Goal: Transaction & Acquisition: Purchase product/service

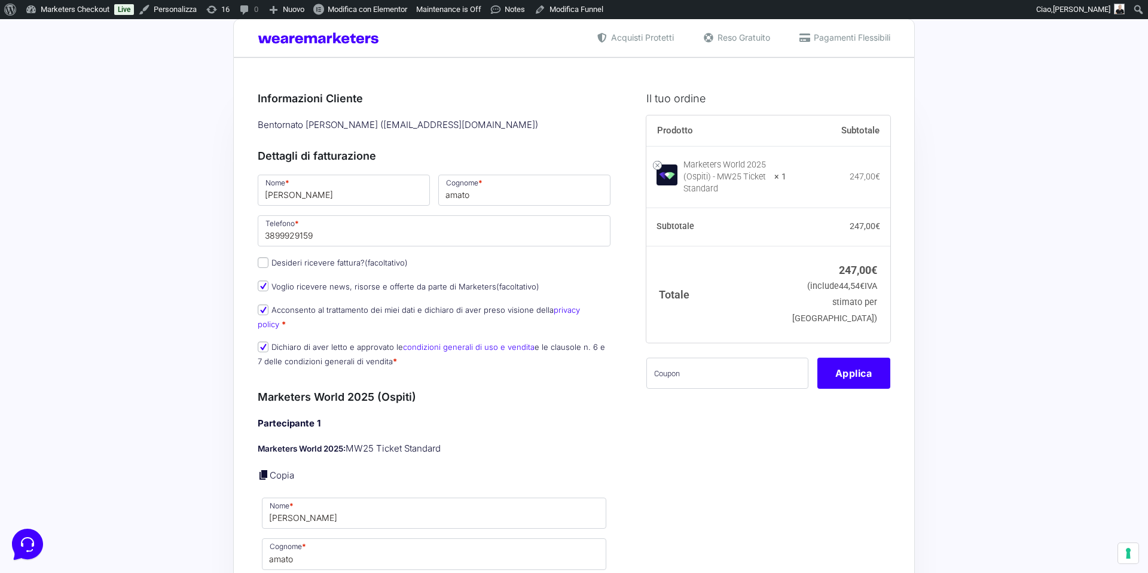
scroll to position [10, 0]
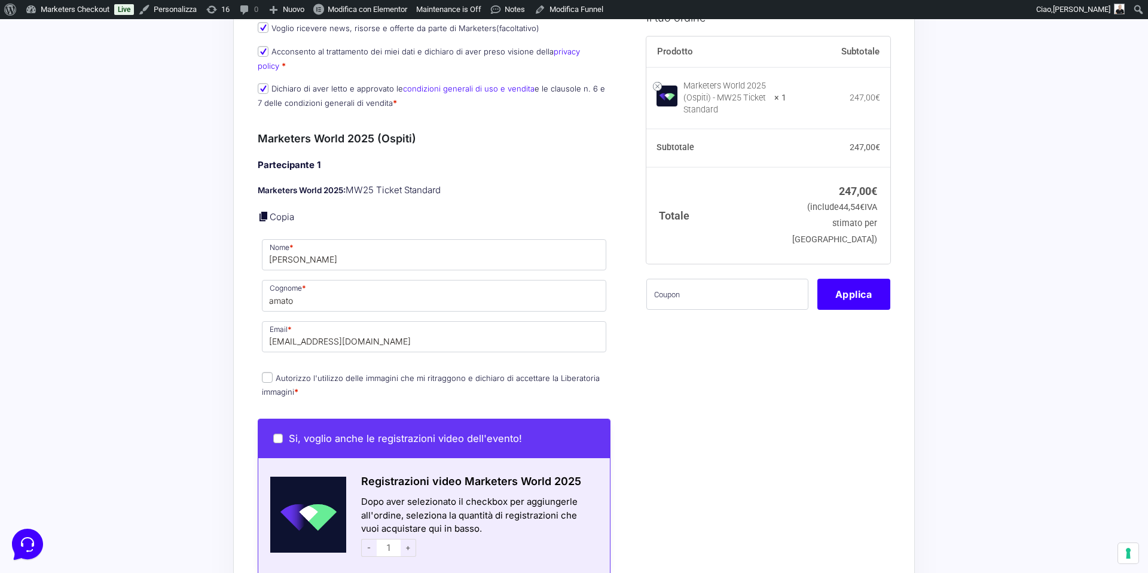
scroll to position [303, 0]
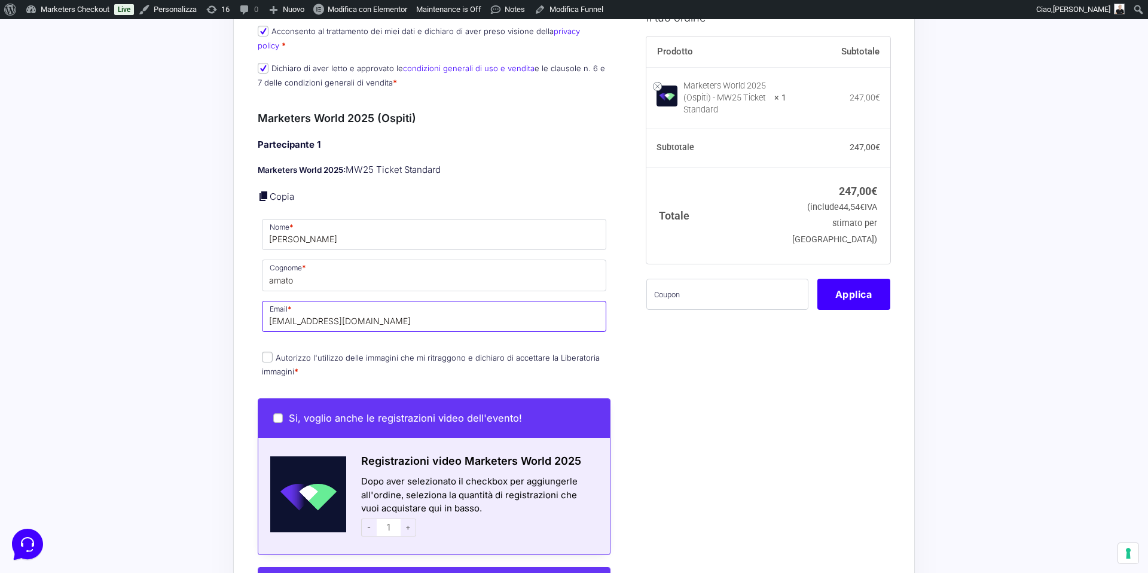
click at [319, 311] on input "elio.amato88@gmail.com" at bounding box center [434, 316] width 344 height 31
paste input "https://booking.marketersworld.net/admin-pass"
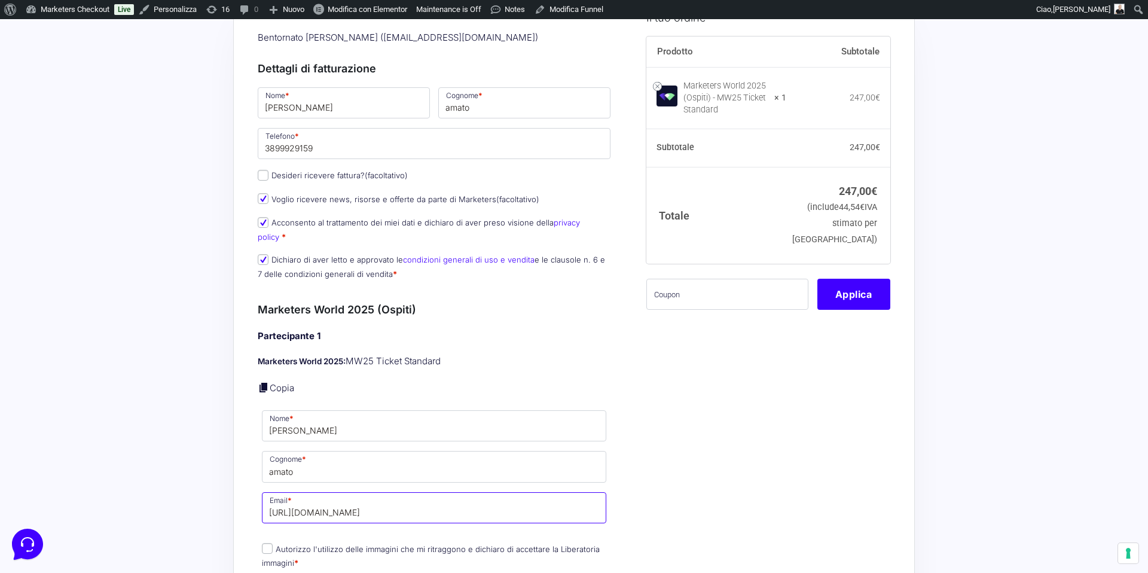
scroll to position [0, 0]
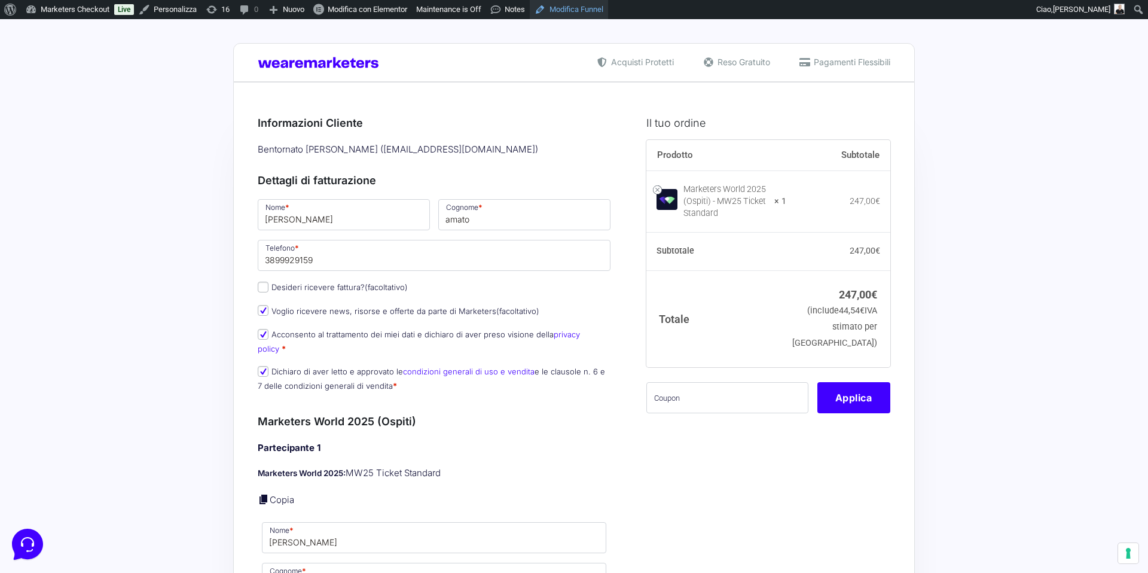
type input "https://booking.marketersworld.net/admin-pass"
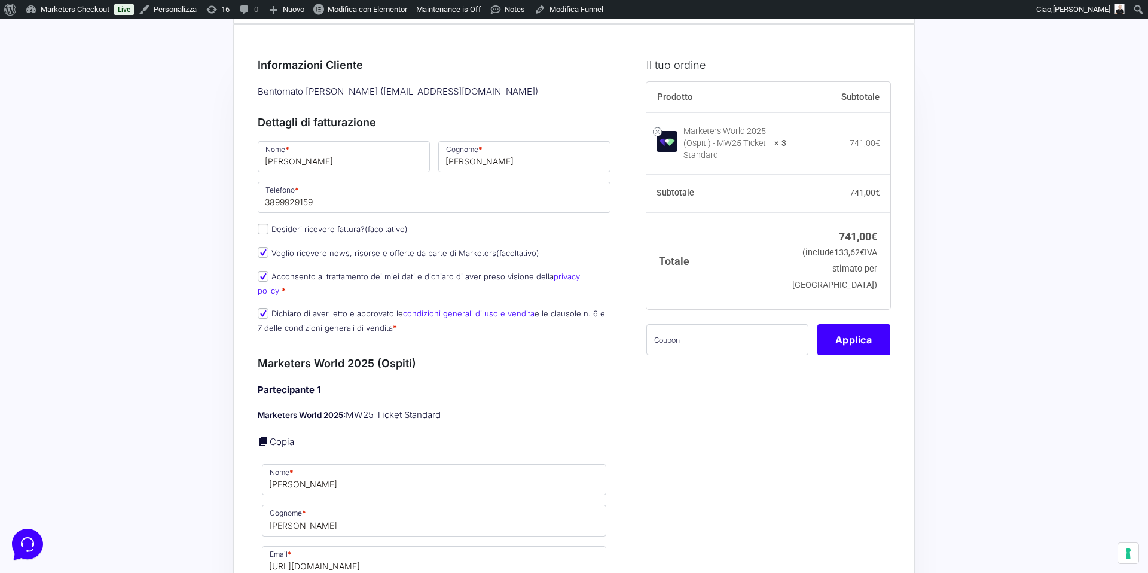
scroll to position [129, 0]
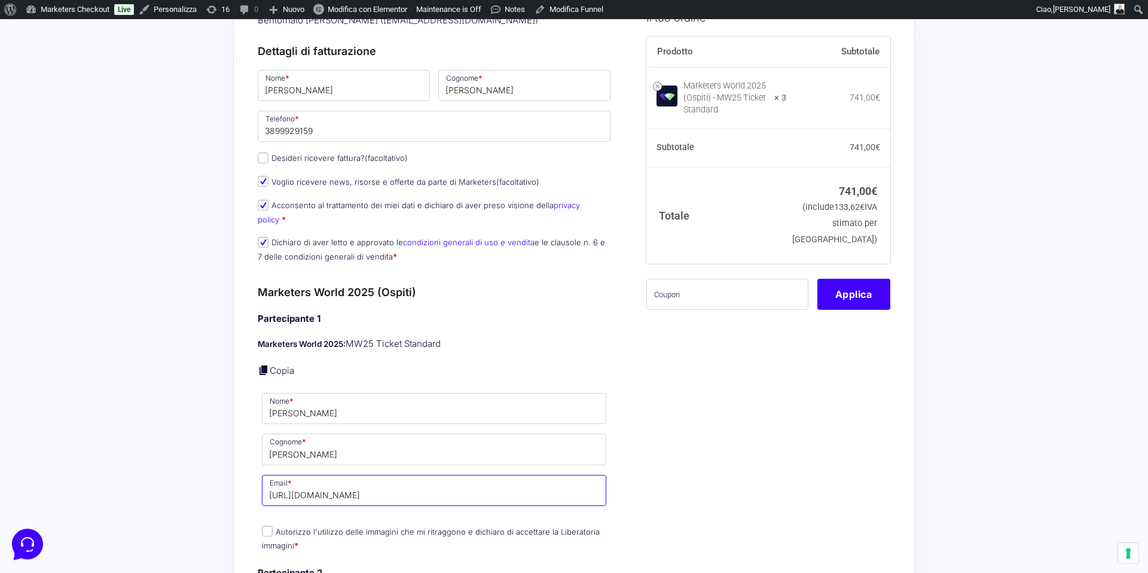
click at [304, 481] on input "https://booking.marketersworld.net/admin-pass" at bounding box center [434, 490] width 344 height 31
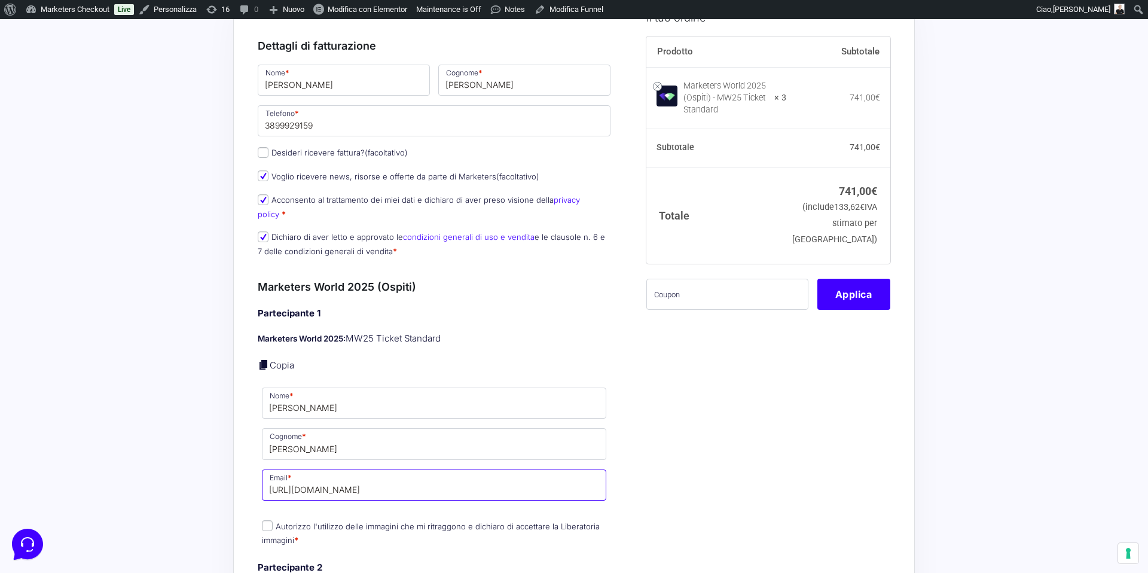
scroll to position [163, 0]
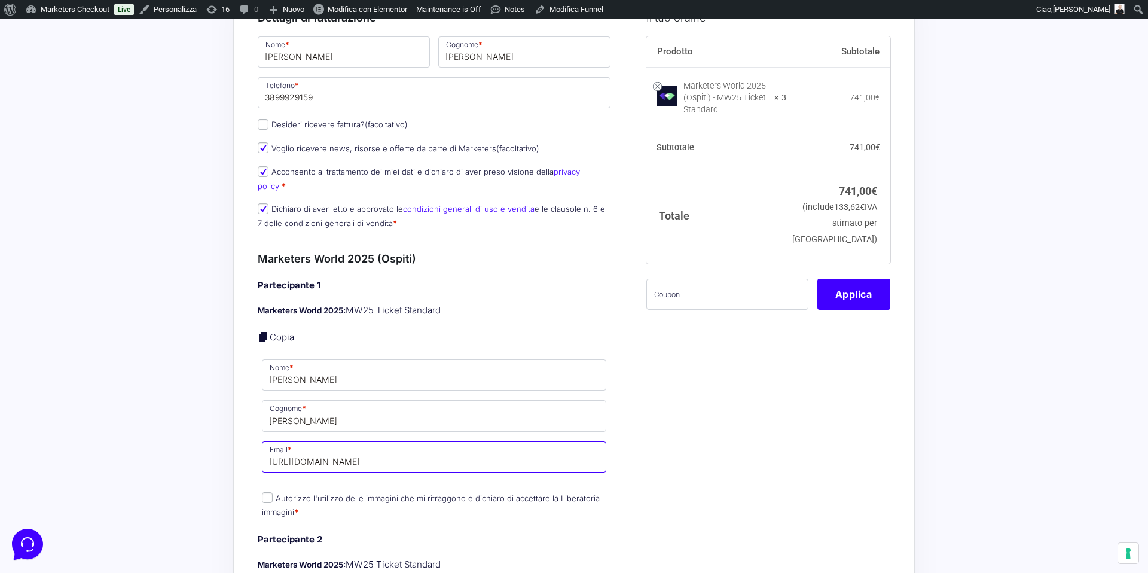
click at [334, 441] on input "https://booking.marketersworld.net/admin-pass" at bounding box center [434, 456] width 344 height 31
paste input "[EMAIL_ADDRESS][DOMAIN_NAME]"
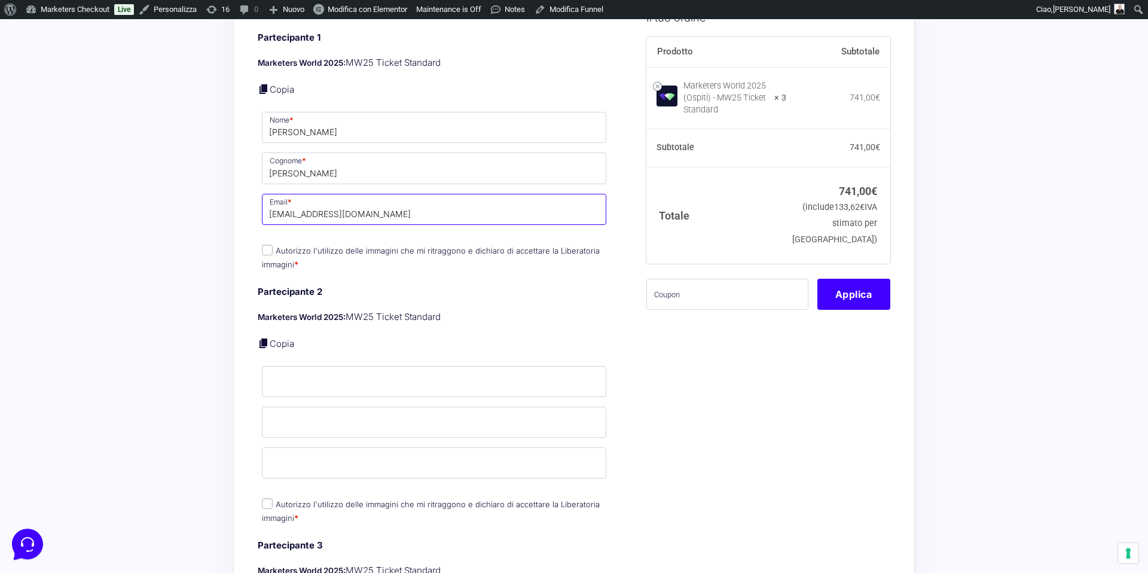
scroll to position [424, 0]
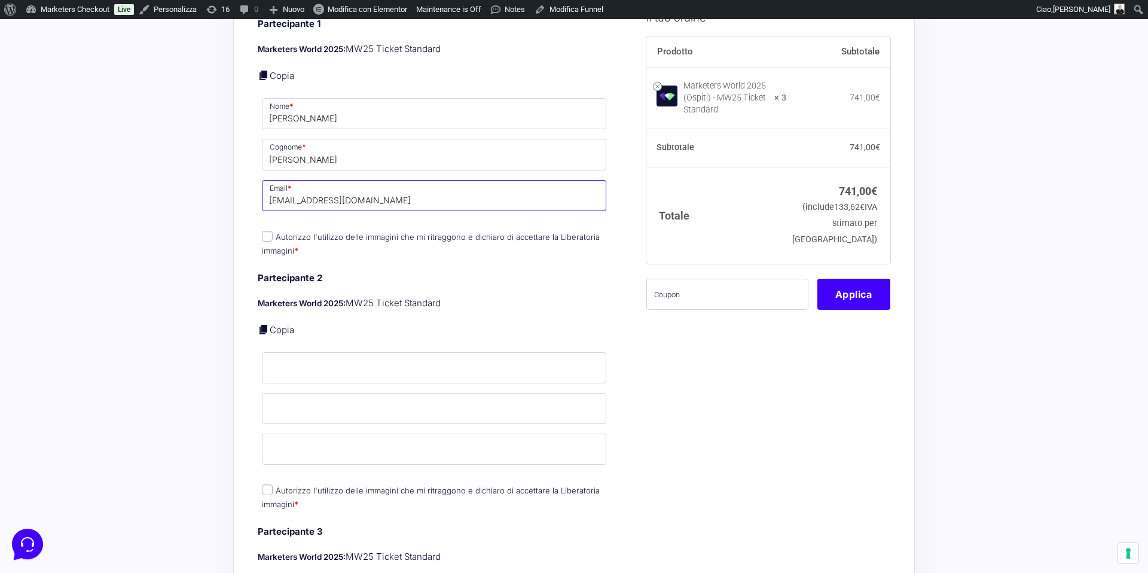
type input "[EMAIL_ADDRESS][DOMAIN_NAME]"
click at [266, 324] on link at bounding box center [264, 330] width 12 height 12
type input "[PERSON_NAME]"
type input "amato"
click at [301, 443] on input "[EMAIL_ADDRESS][DOMAIN_NAME]" at bounding box center [434, 449] width 344 height 31
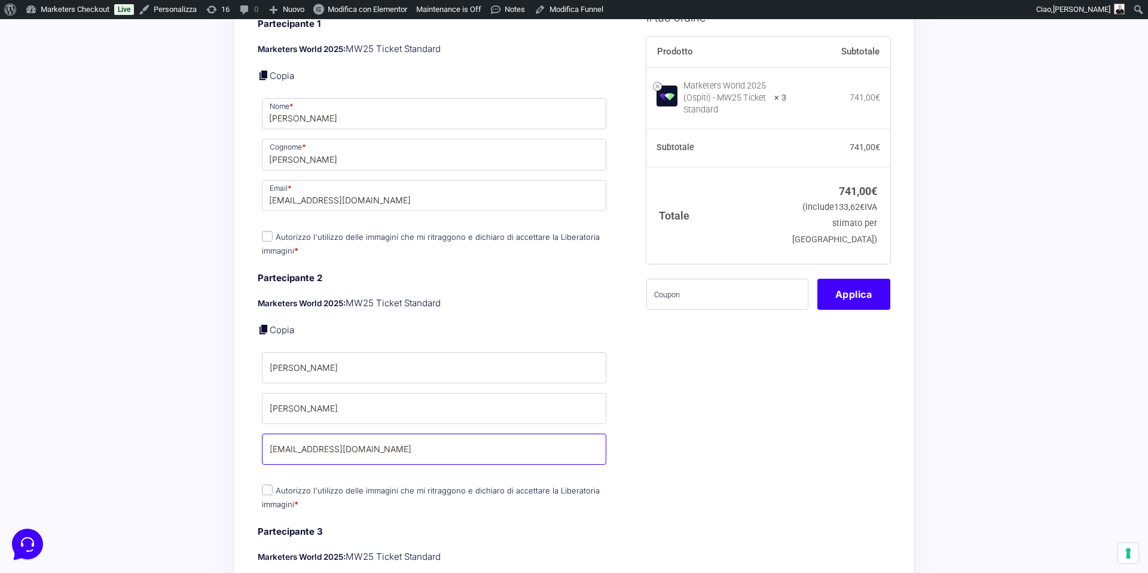
click at [301, 443] on input "[EMAIL_ADDRESS][DOMAIN_NAME]" at bounding box center [434, 449] width 344 height 31
paste input "nohecip289@protonza"
type input "nohecip289@protonza.com"
click at [295, 397] on input "amato" at bounding box center [434, 408] width 344 height 31
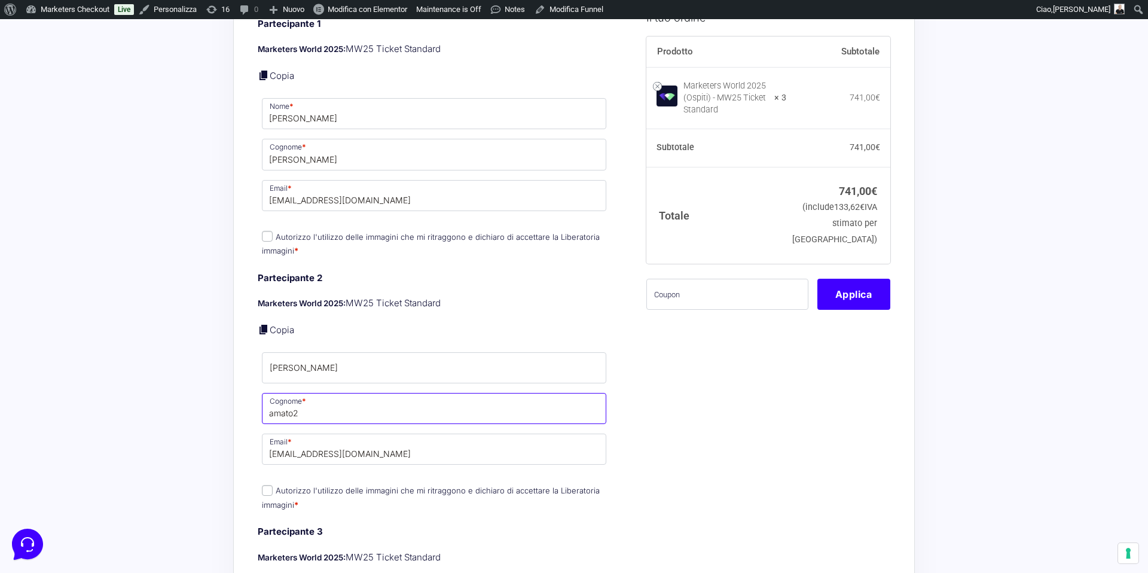
type input "amato2"
click at [308, 356] on input "[PERSON_NAME]" at bounding box center [434, 367] width 344 height 31
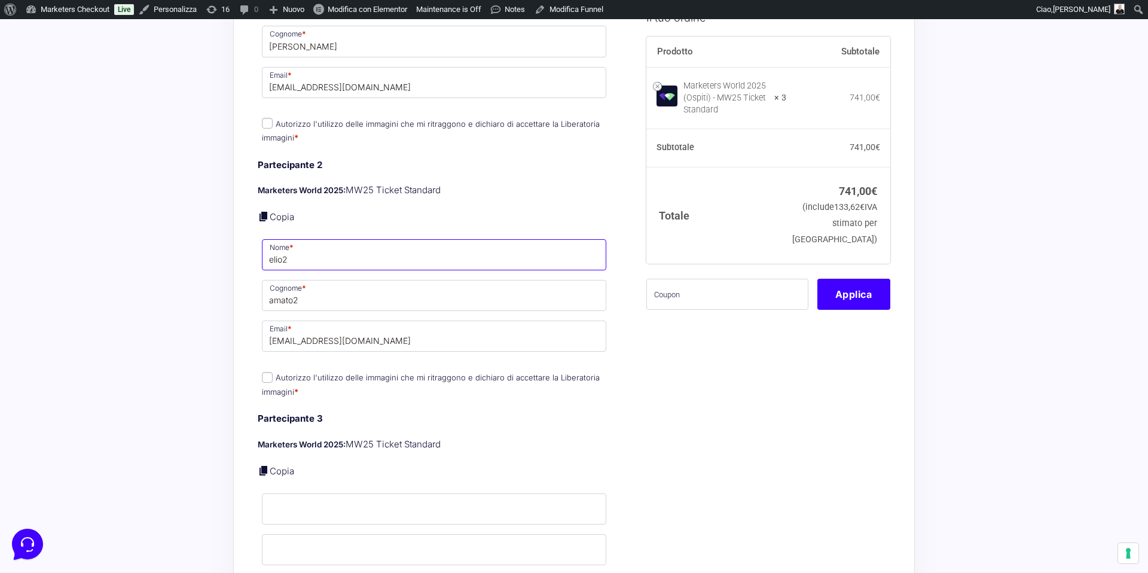
scroll to position [568, 0]
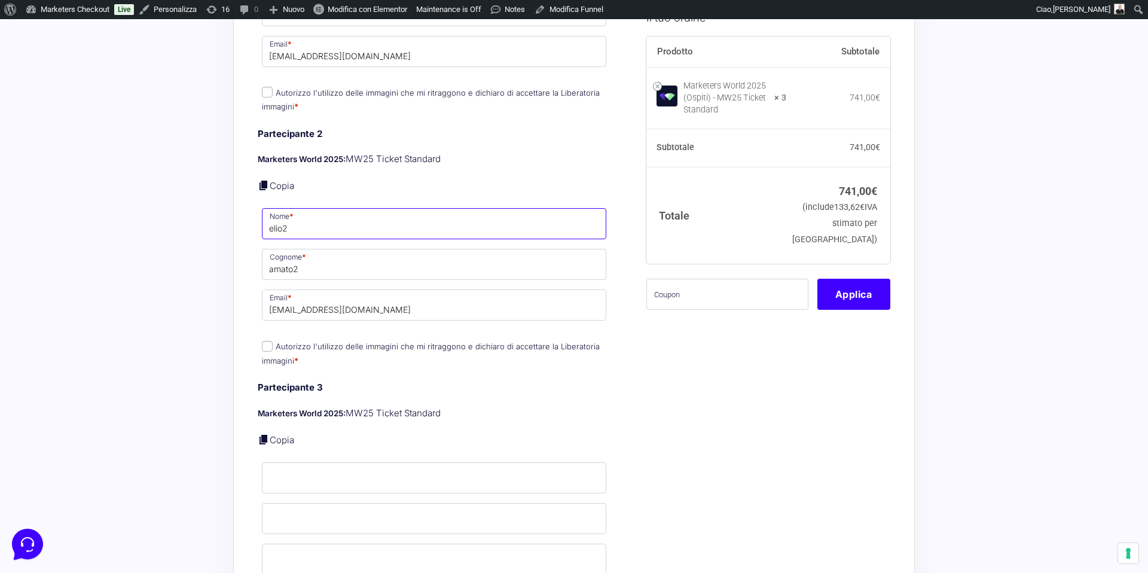
type input "elio2"
click at [267, 341] on input "Autorizzo l'utilizzo delle immagini che mi ritraggono e dichiaro di accettare l…" at bounding box center [267, 346] width 11 height 11
checkbox input "true"
click at [267, 87] on input "Autorizzo l'utilizzo delle immagini che mi ritraggono e dichiaro di accettare l…" at bounding box center [267, 92] width 11 height 11
checkbox input "true"
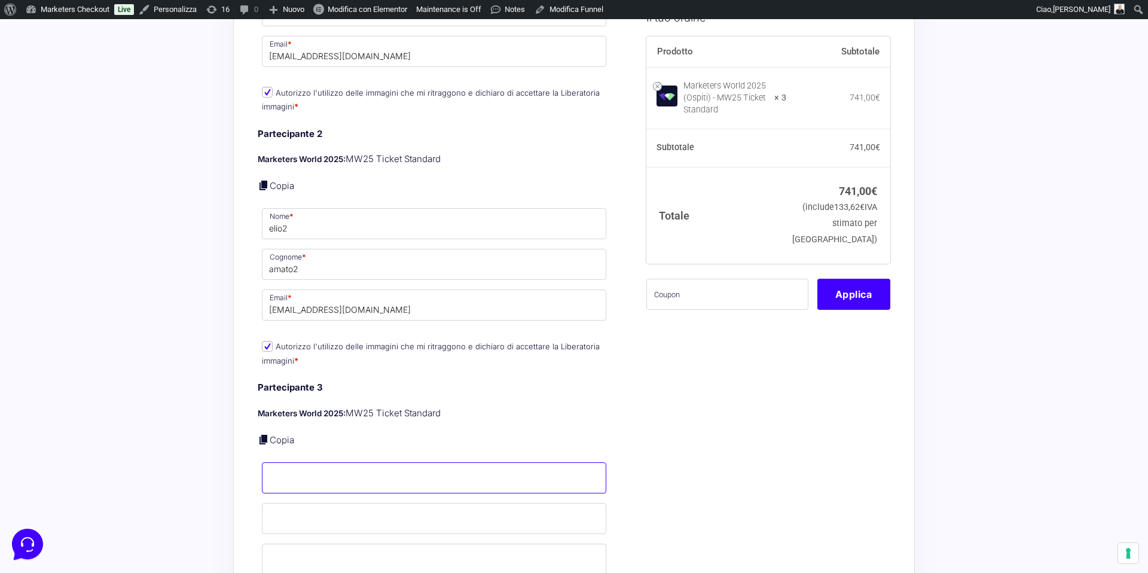
click at [270, 465] on input "Nome *" at bounding box center [434, 477] width 344 height 31
click at [273, 434] on link "Copia" at bounding box center [282, 439] width 25 height 11
type input "[PERSON_NAME]"
type input "amato"
type input "[EMAIL_ADDRESS][DOMAIN_NAME]"
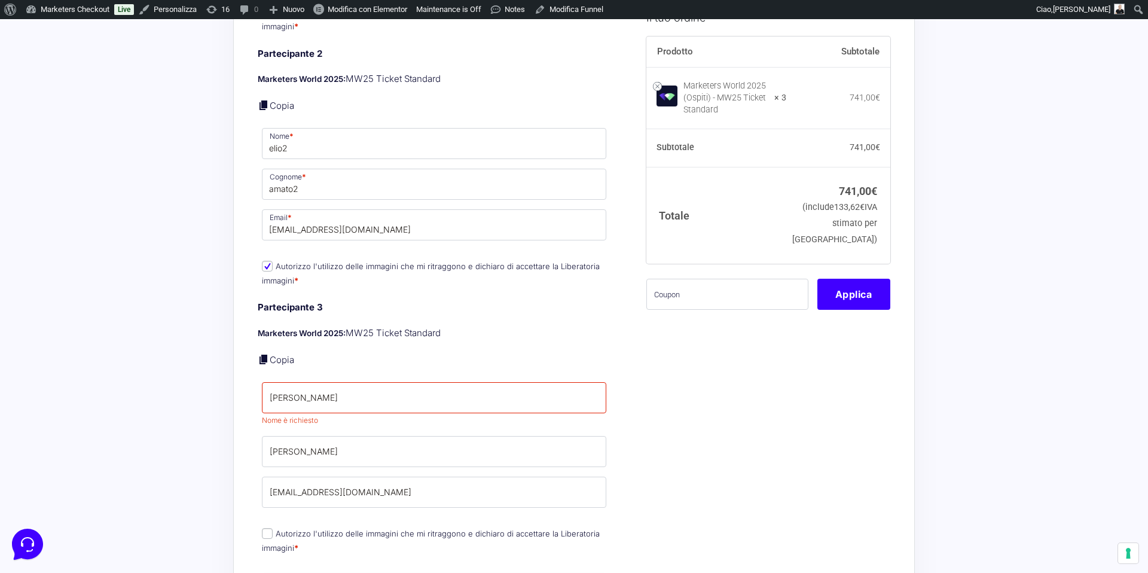
scroll to position [668, 0]
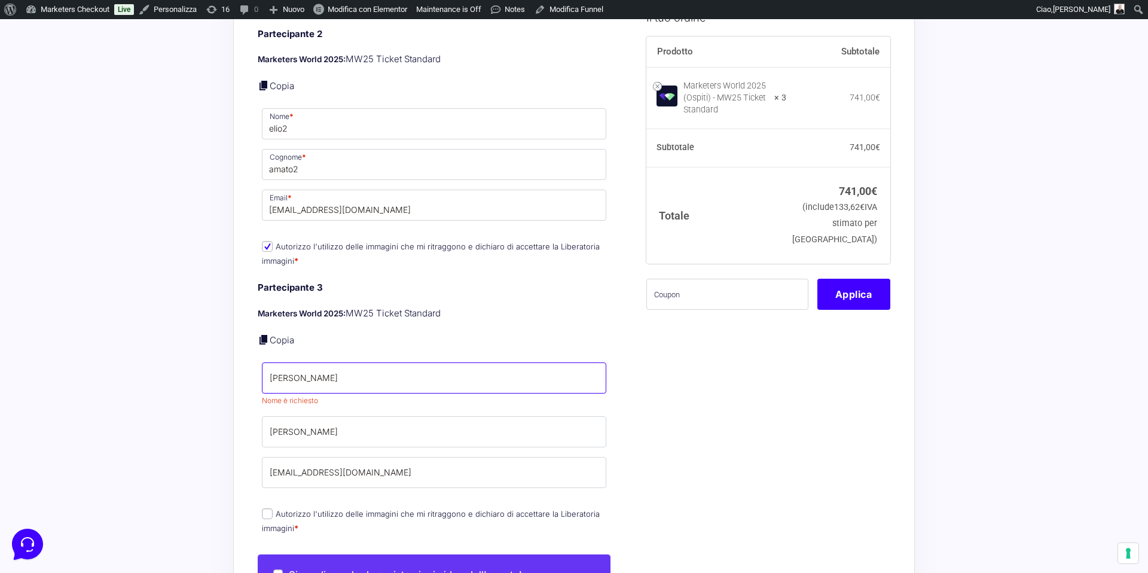
click at [337, 362] on input "[PERSON_NAME]" at bounding box center [434, 377] width 344 height 31
type input "elio3"
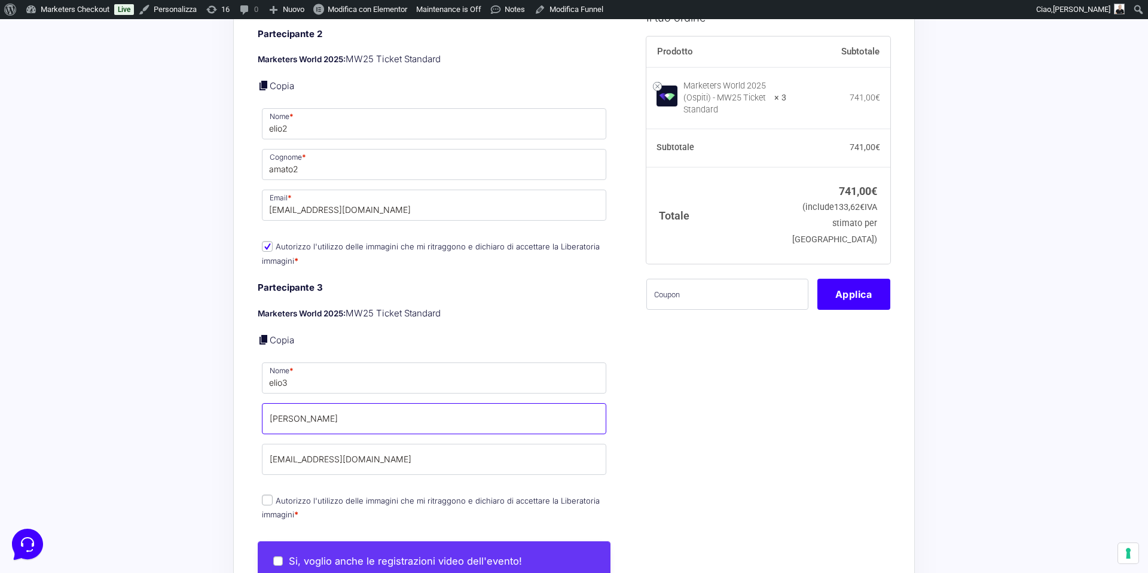
click at [335, 414] on input "amato" at bounding box center [434, 418] width 344 height 31
type input "amato3"
click at [329, 455] on input "[EMAIL_ADDRESS][DOMAIN_NAME]" at bounding box center [434, 459] width 344 height 31
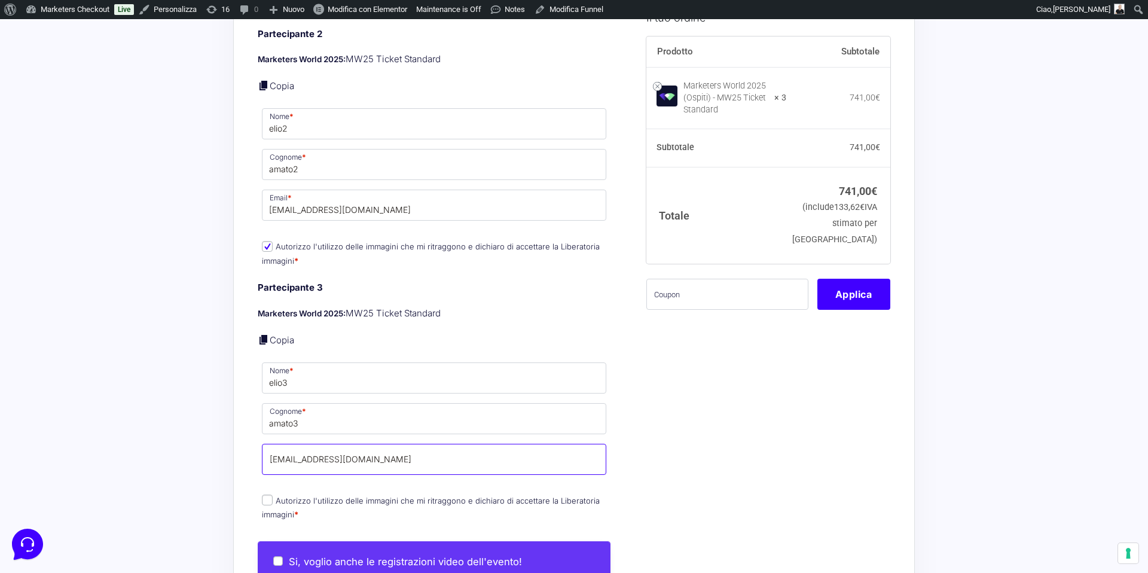
paste input "nohecip289@protonza"
type input "nohecip289@protonza.com"
click at [268, 495] on input "Autorizzo l'utilizzo delle immagini che mi ritraggono e dichiaro di accettare l…" at bounding box center [267, 500] width 11 height 11
checkbox input "true"
click at [703, 309] on input "text" at bounding box center [727, 293] width 162 height 31
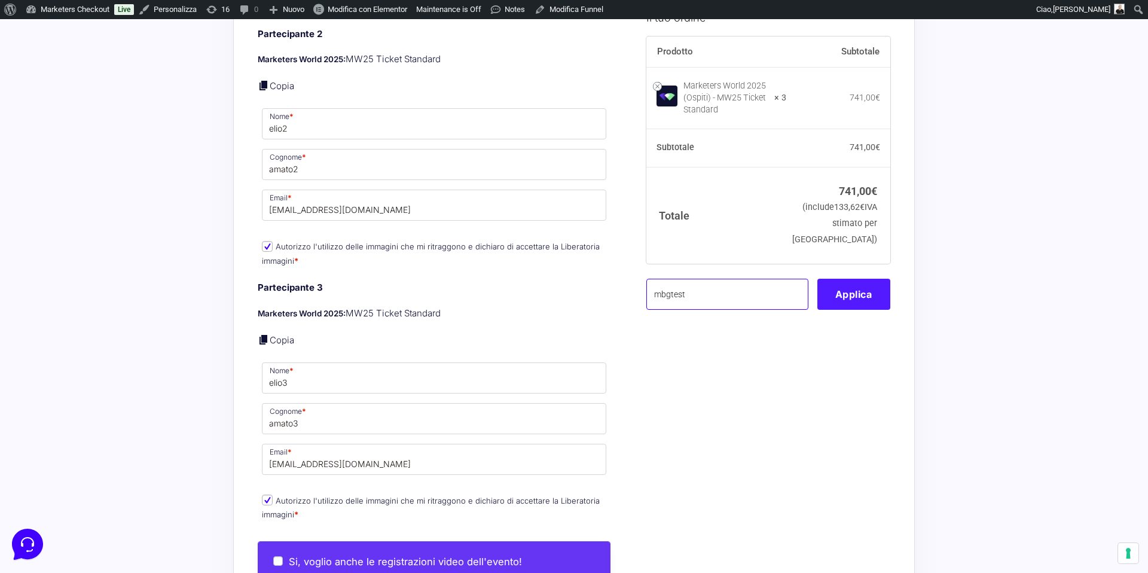
type input "mbgtest"
click at [862, 307] on button "Applica" at bounding box center [853, 293] width 73 height 31
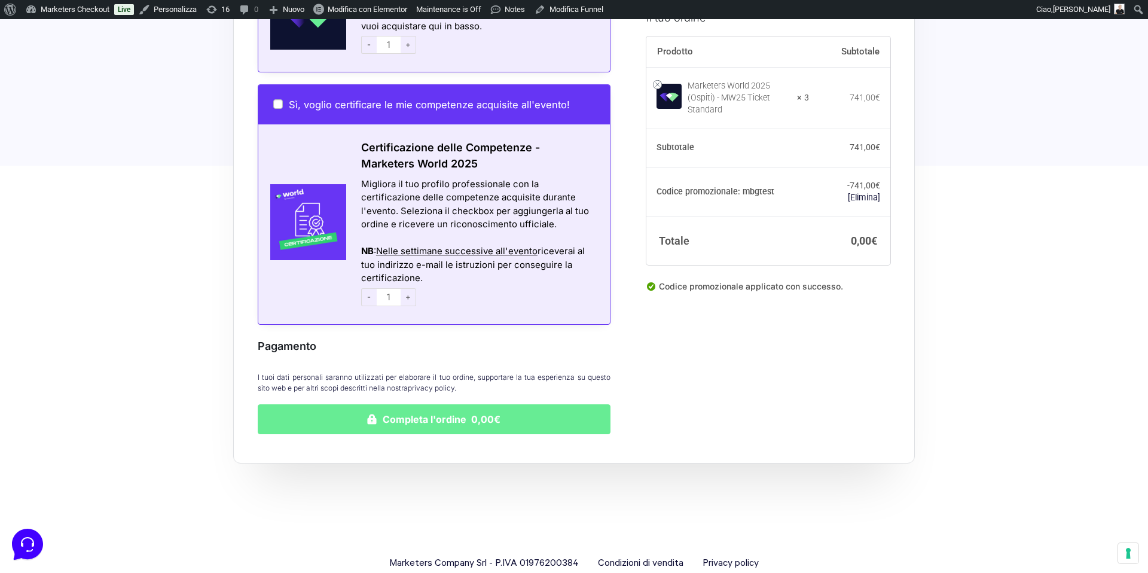
scroll to position [1309, 0]
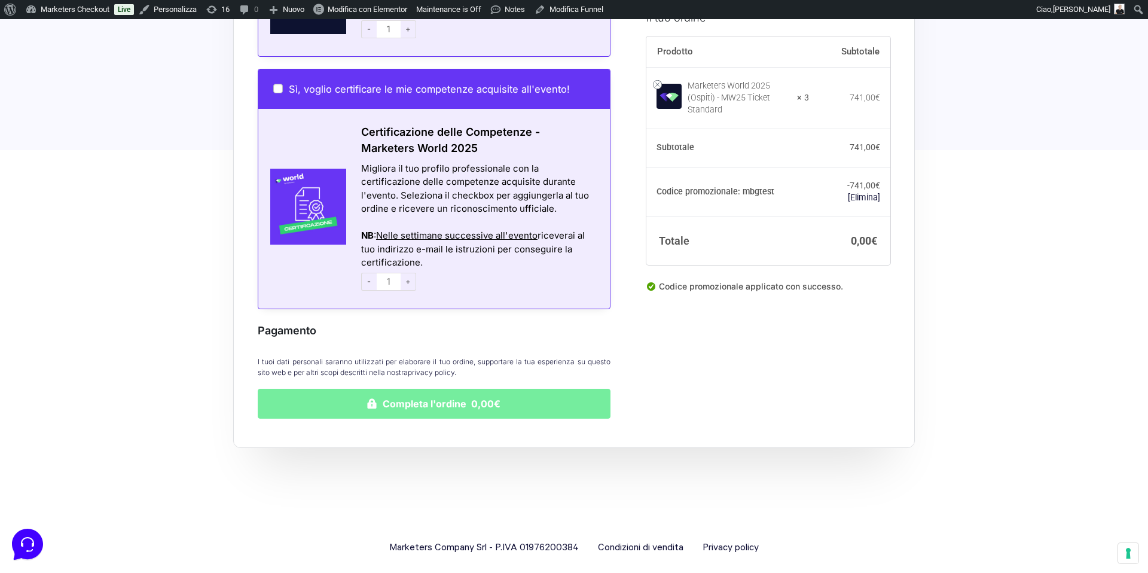
click at [490, 398] on button "Completa l'ordine 0,00€" at bounding box center [434, 404] width 353 height 30
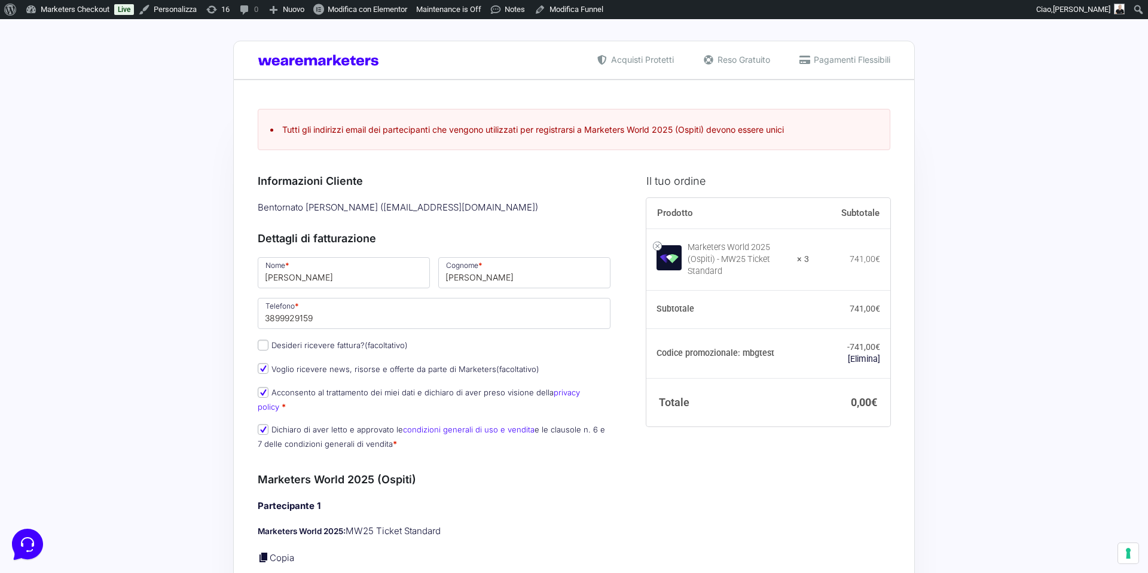
scroll to position [0, 0]
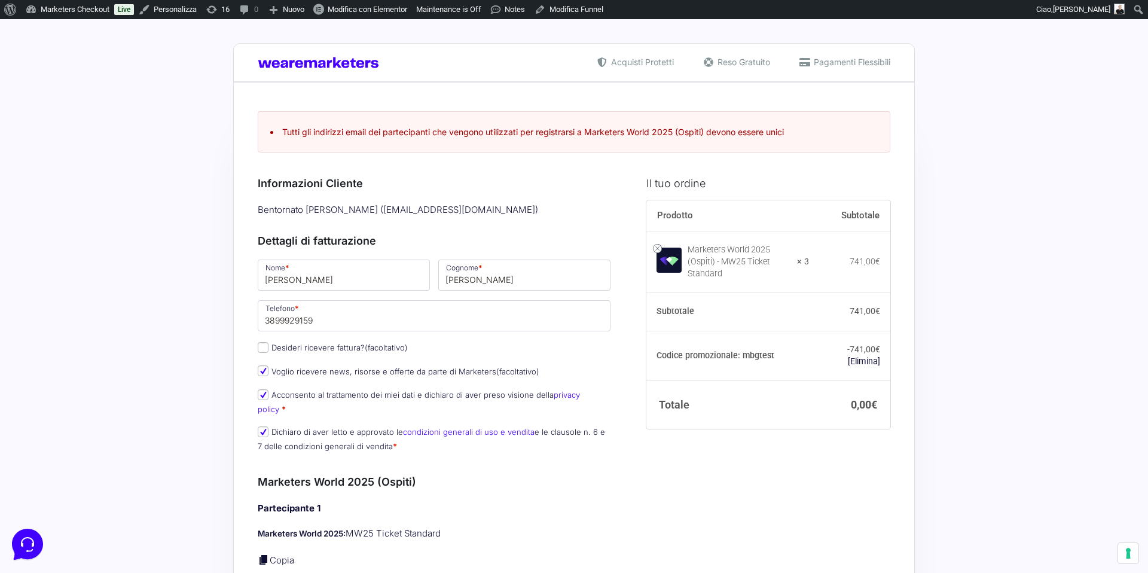
click at [407, 133] on li "Tutti gli indirizzi email dei partecipanti che vengono utilizzati per registrar…" at bounding box center [574, 132] width 608 height 13
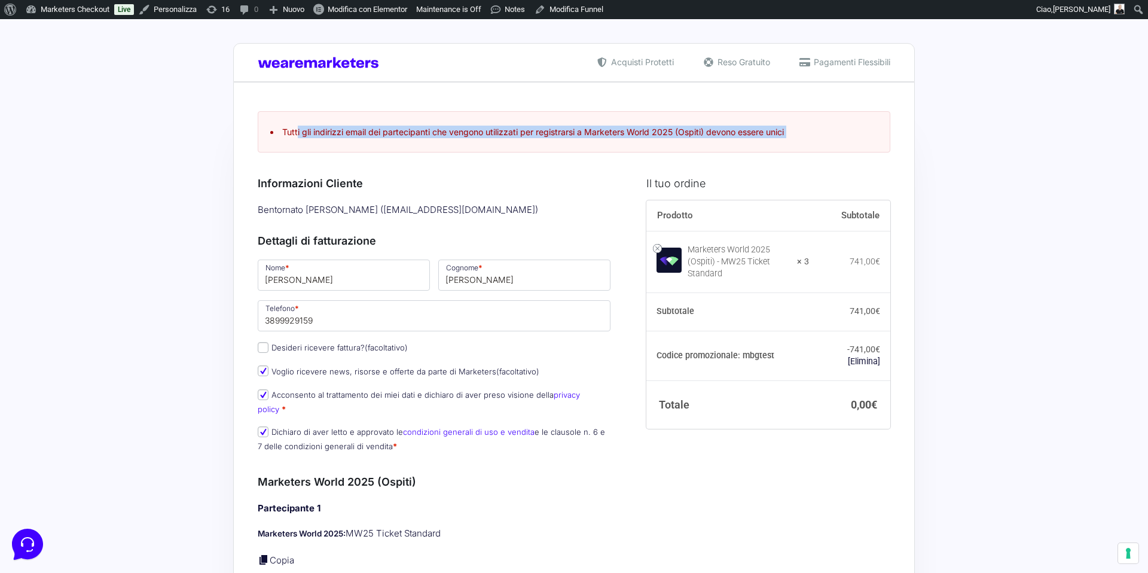
click at [407, 133] on li "Tutti gli indirizzi email dei partecipanti che vengono utilizzati per registrar…" at bounding box center [574, 132] width 608 height 13
copy form "Tutti gli indirizzi email dei partecipanti che vengono utilizzati per registrar…"
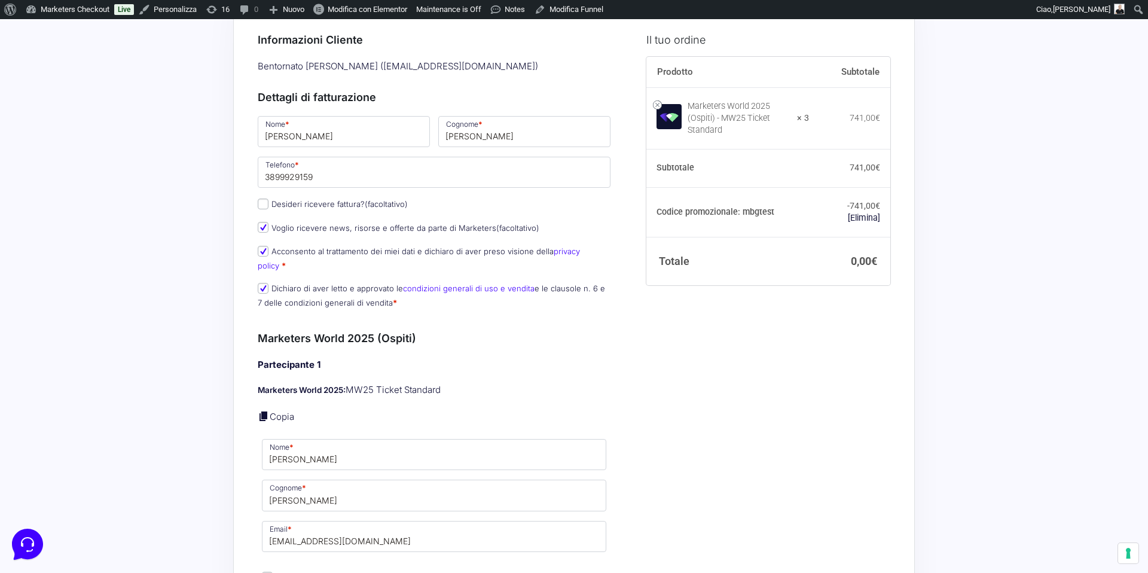
scroll to position [136, 0]
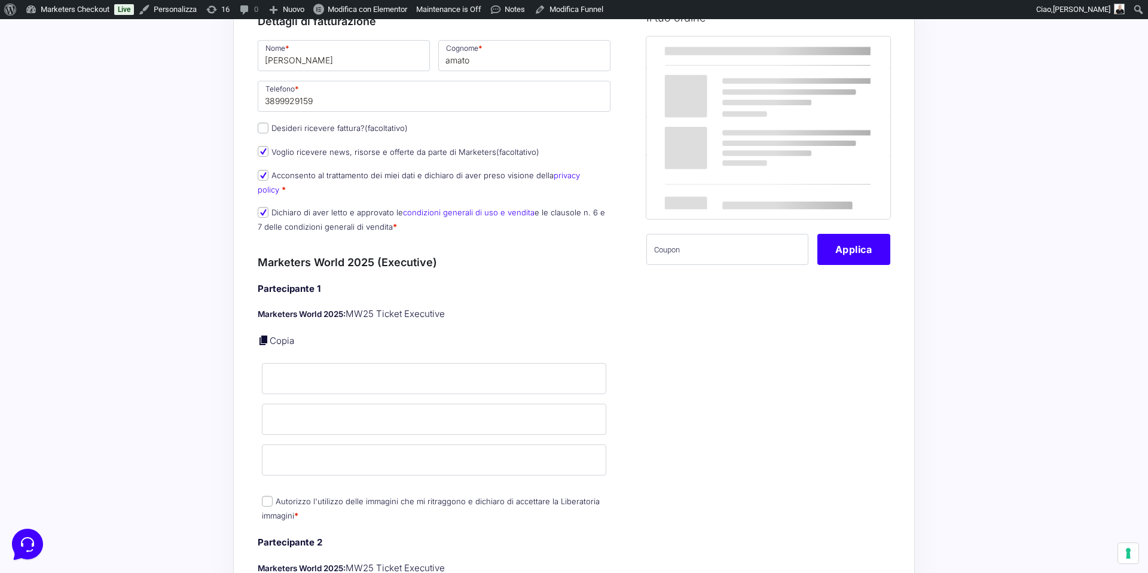
scroll to position [174, 0]
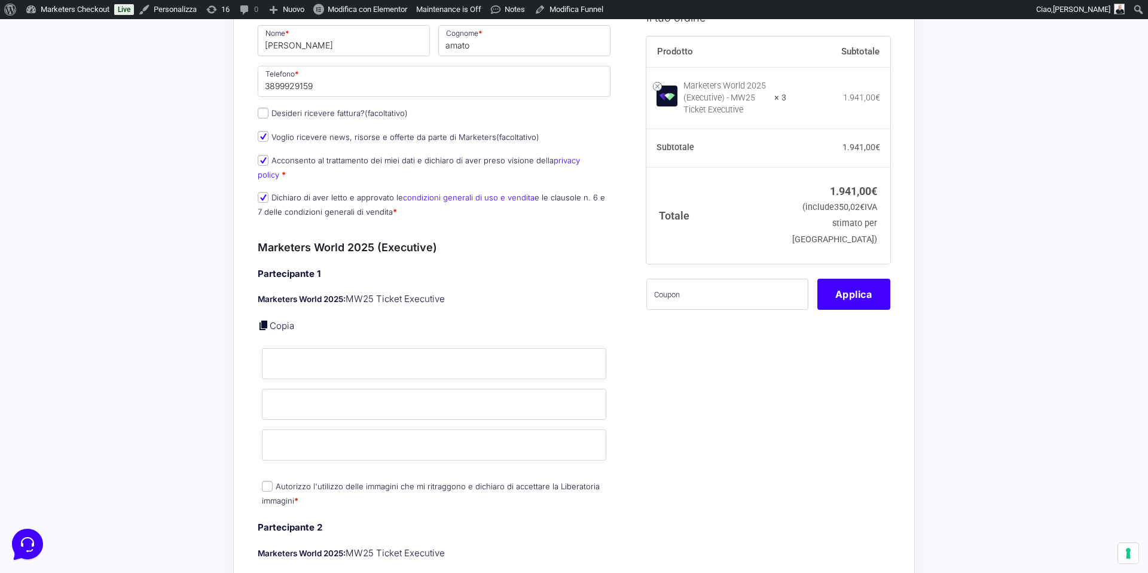
click at [279, 305] on div "Partecipante 1 Marketers World 2025: MW25 Ticket Executive Copia Nome * Cognome…" at bounding box center [434, 388] width 353 height 242
click at [279, 320] on link "Copia" at bounding box center [282, 325] width 25 height 11
type input "[PERSON_NAME]"
type input "amato"
click at [301, 429] on input "[EMAIL_ADDRESS][DOMAIN_NAME]" at bounding box center [434, 444] width 344 height 31
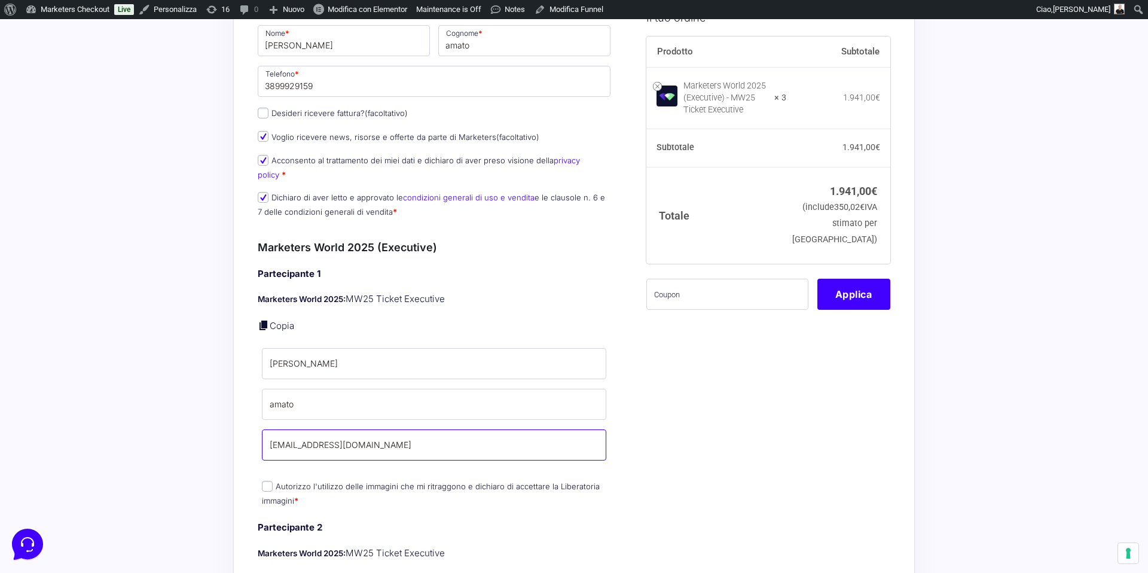
click at [301, 429] on input "[EMAIL_ADDRESS][DOMAIN_NAME]" at bounding box center [434, 444] width 344 height 31
paste input "170312"
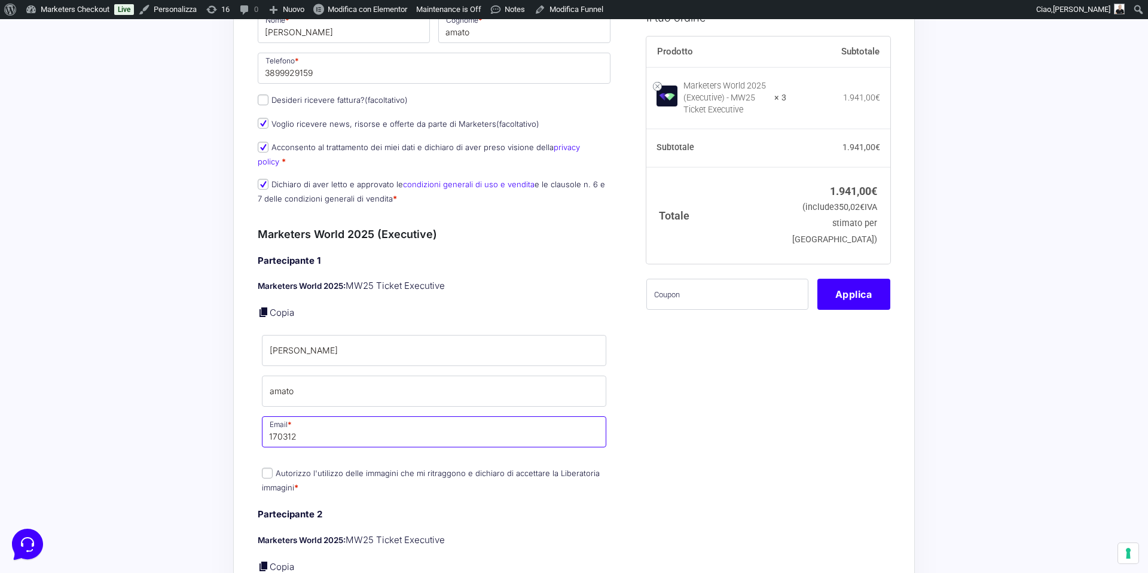
scroll to position [189, 0]
paste input "nohecip289@protonza"
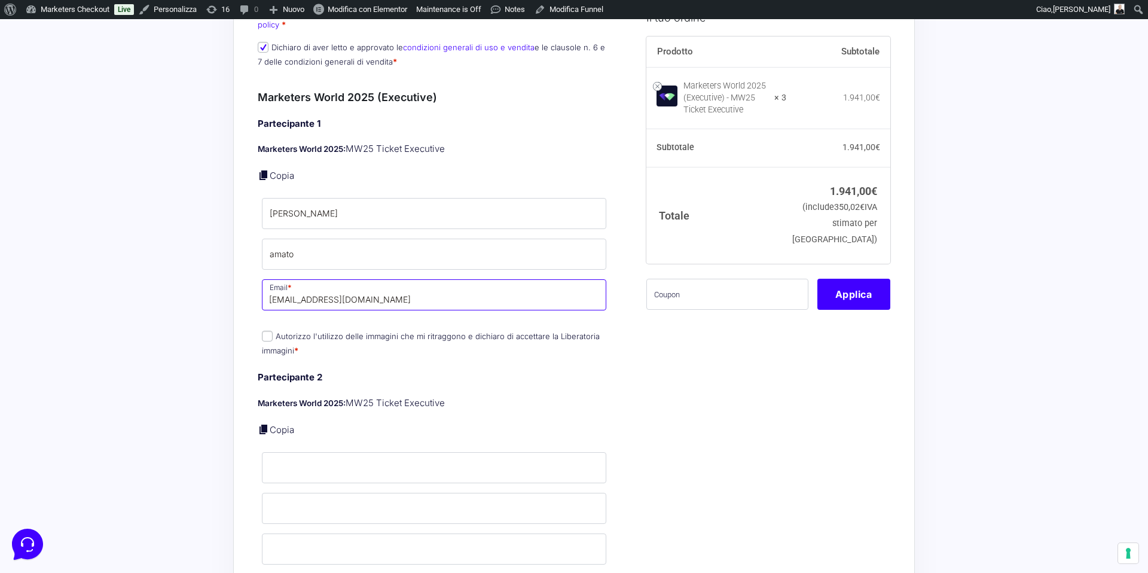
type input "nohecip289@protonza.com"
click at [276, 424] on link "Copia" at bounding box center [282, 429] width 25 height 11
type input "[PERSON_NAME]"
type input "amato"
type input "[EMAIL_ADDRESS][DOMAIN_NAME]"
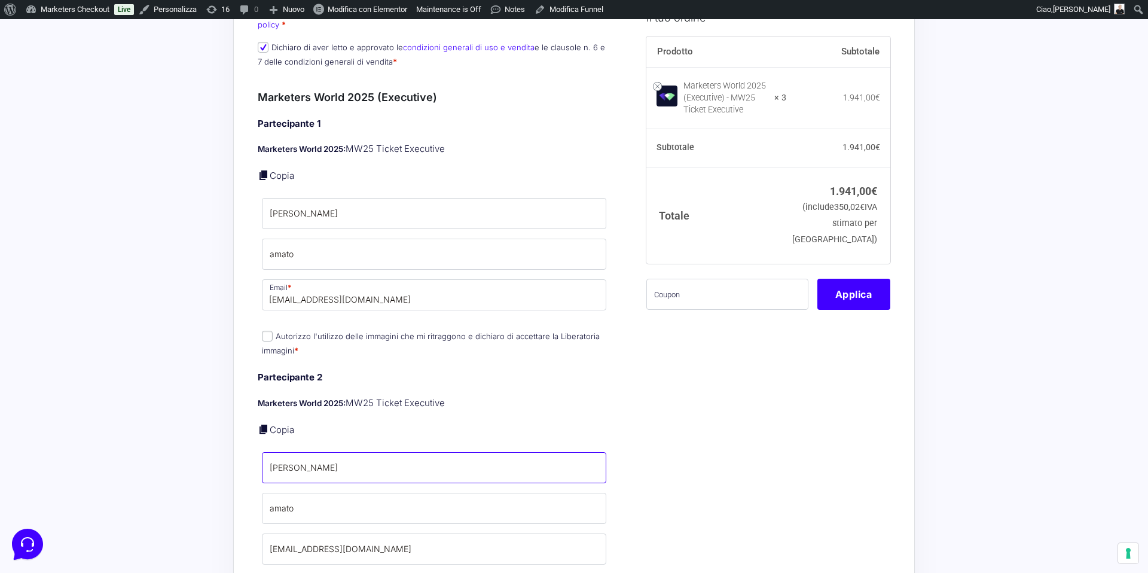
click at [294, 452] on input "[PERSON_NAME]" at bounding box center [434, 467] width 344 height 31
type input "elio2"
click at [314, 495] on input "amato" at bounding box center [434, 508] width 344 height 31
type input "amato2"
click at [315, 533] on input "[EMAIL_ADDRESS][DOMAIN_NAME]" at bounding box center [434, 548] width 344 height 31
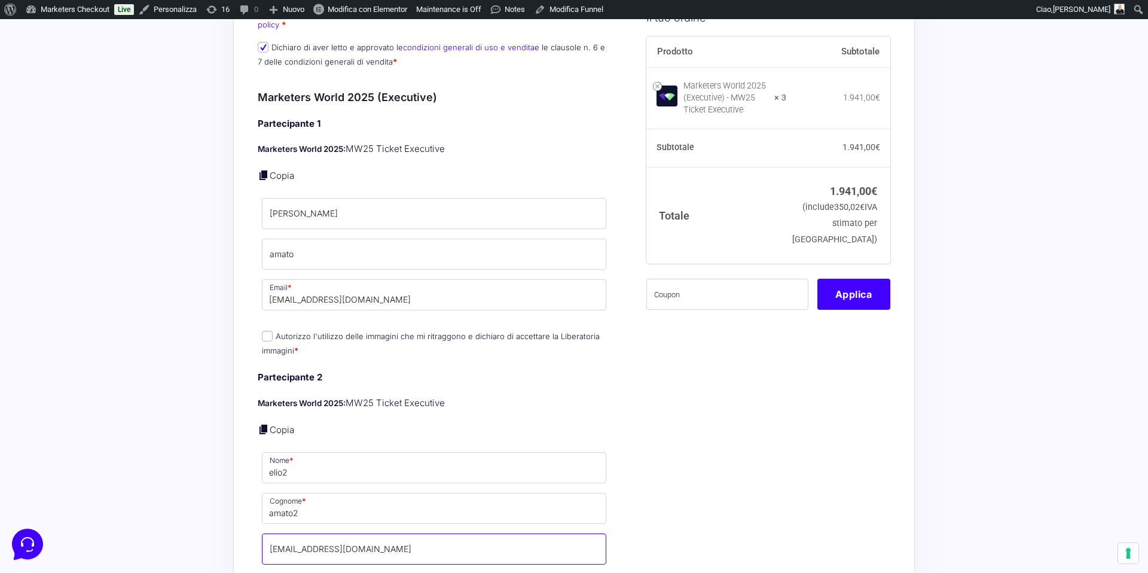
click at [315, 533] on input "[EMAIL_ADDRESS][DOMAIN_NAME]" at bounding box center [434, 548] width 344 height 31
paste input "nohecip289@protonza"
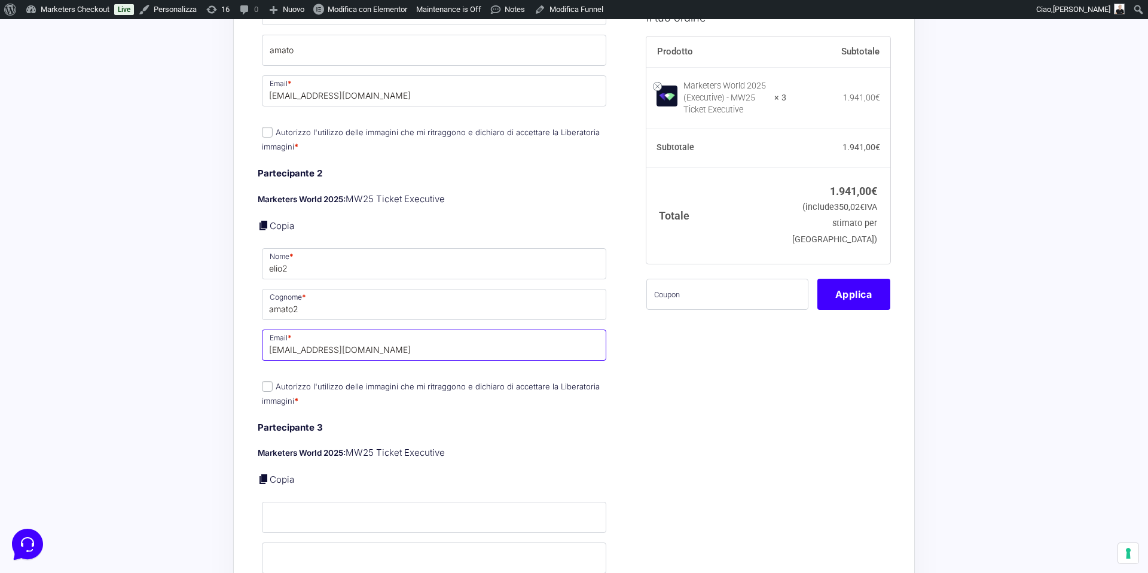
scroll to position [579, 0]
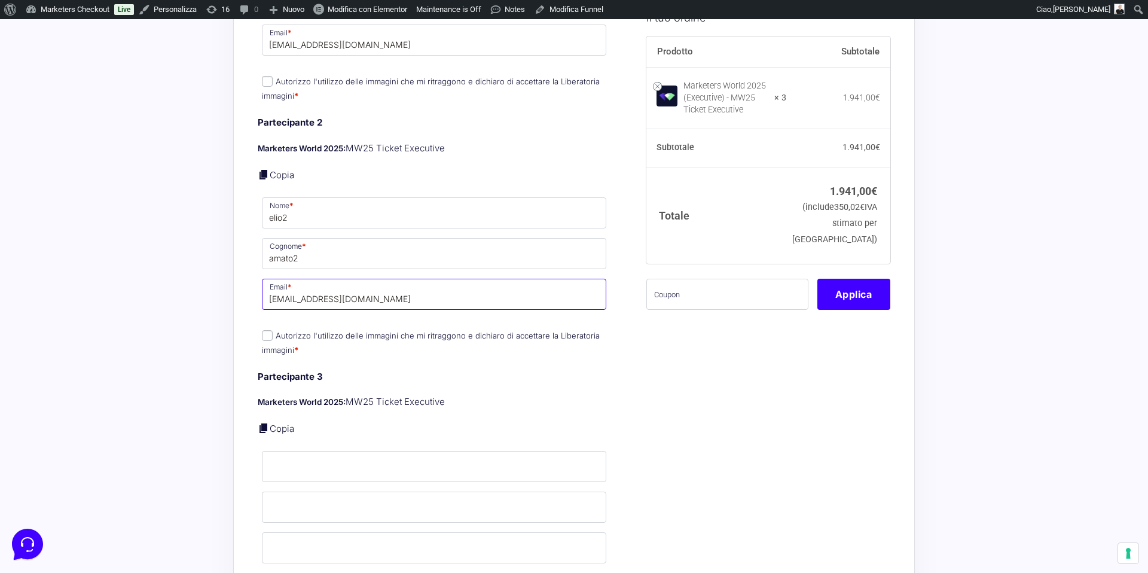
type input "nohecip289@protonza.com"
click at [281, 404] on div "Partecipante 3 Marketers World 2025: MW25 Ticket Executive Copia Nome * Cognome…" at bounding box center [434, 491] width 353 height 242
click at [281, 423] on link "Copia" at bounding box center [282, 428] width 25 height 11
type input "[PERSON_NAME]"
type input "amato"
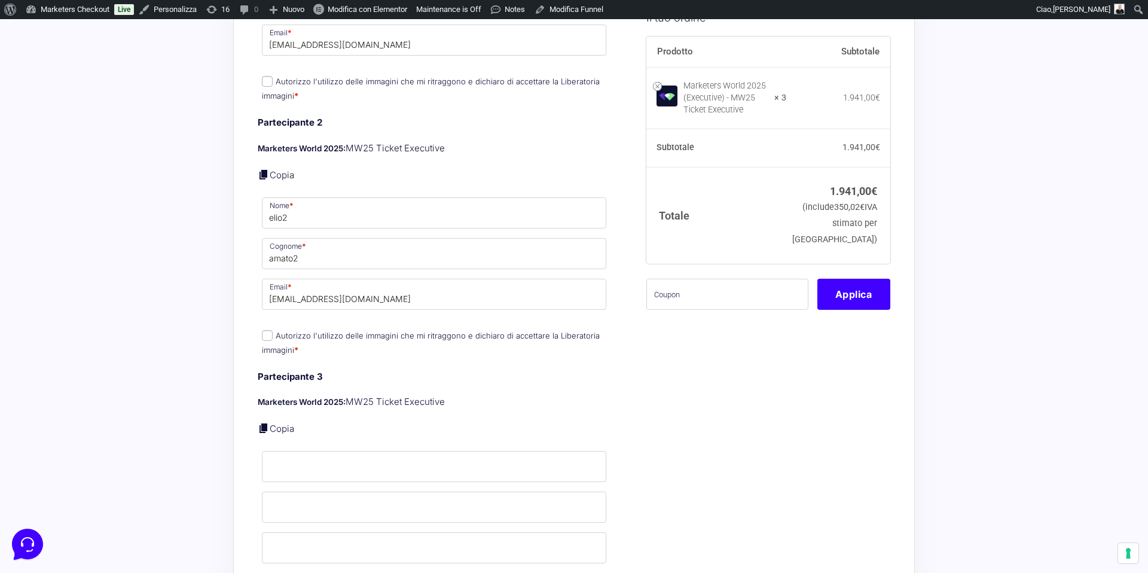
type input "[EMAIL_ADDRESS][DOMAIN_NAME]"
click at [304, 496] on input "amato" at bounding box center [434, 507] width 344 height 31
type input "amato3"
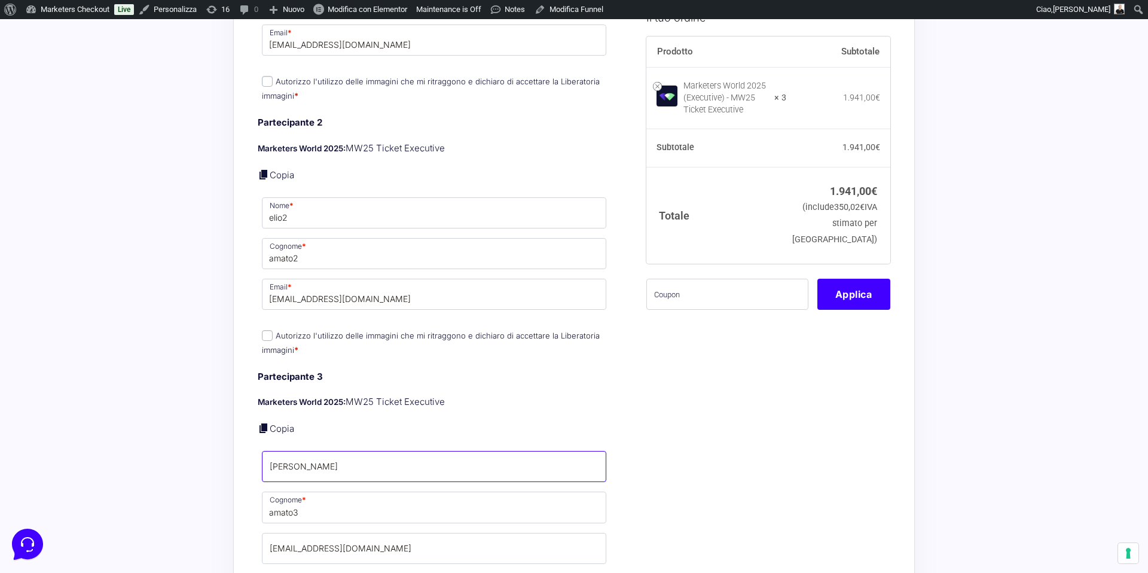
click at [304, 451] on input "[PERSON_NAME]" at bounding box center [434, 466] width 344 height 31
type input "elio3"
click at [304, 536] on input "[EMAIL_ADDRESS][DOMAIN_NAME]" at bounding box center [434, 548] width 344 height 31
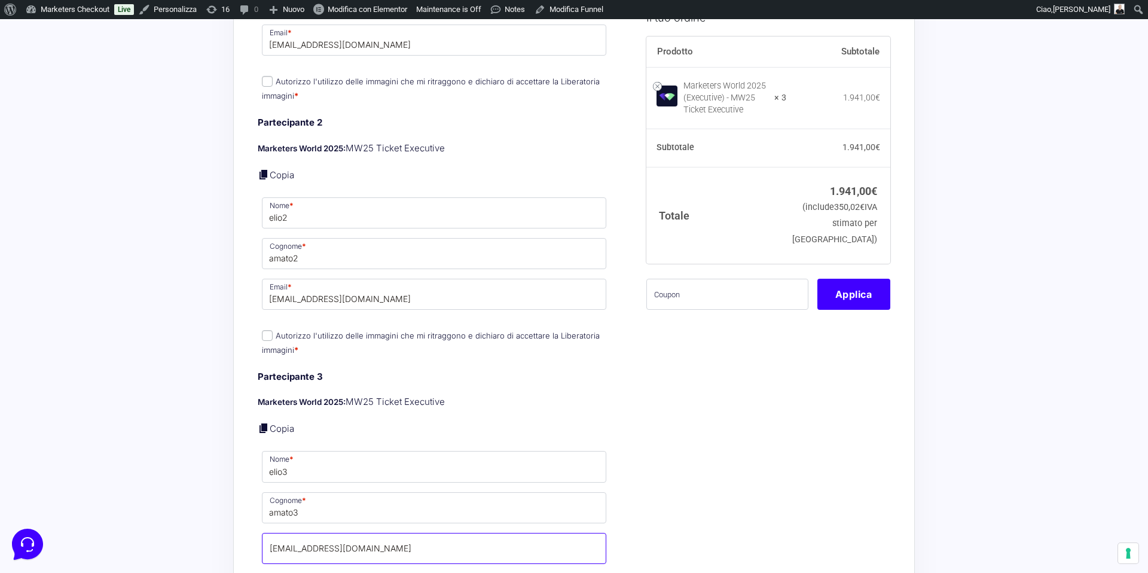
paste input "nohecip289@protonza"
type input "nohecip289@protonza.com"
click at [263, 330] on input "Autorizzo l'utilizzo delle immagini che mi ritraggono e dichiaro di accettare l…" at bounding box center [267, 335] width 11 height 11
checkbox input "true"
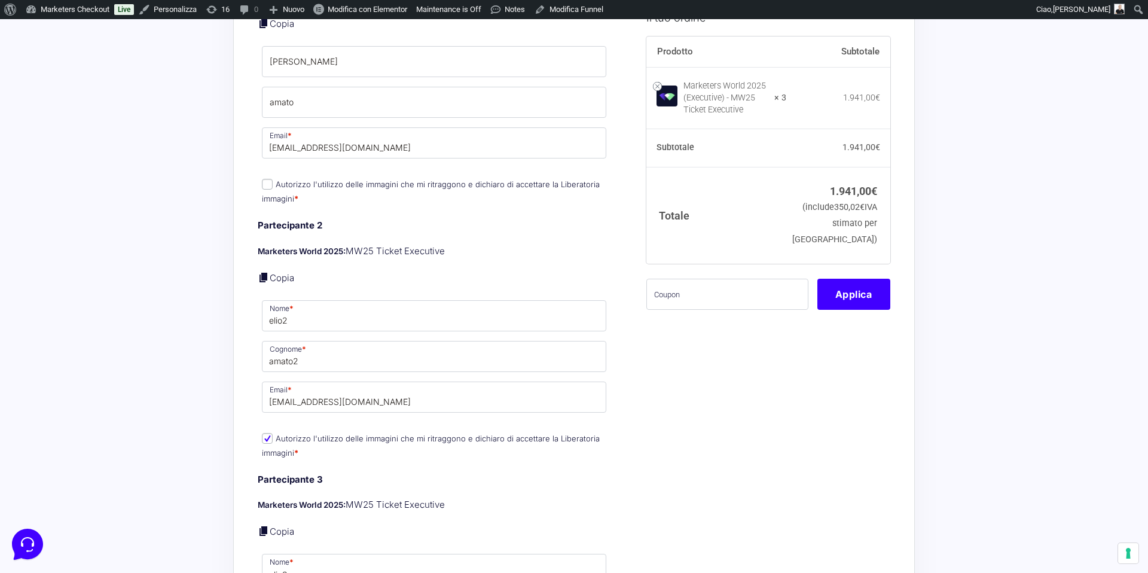
scroll to position [470, 0]
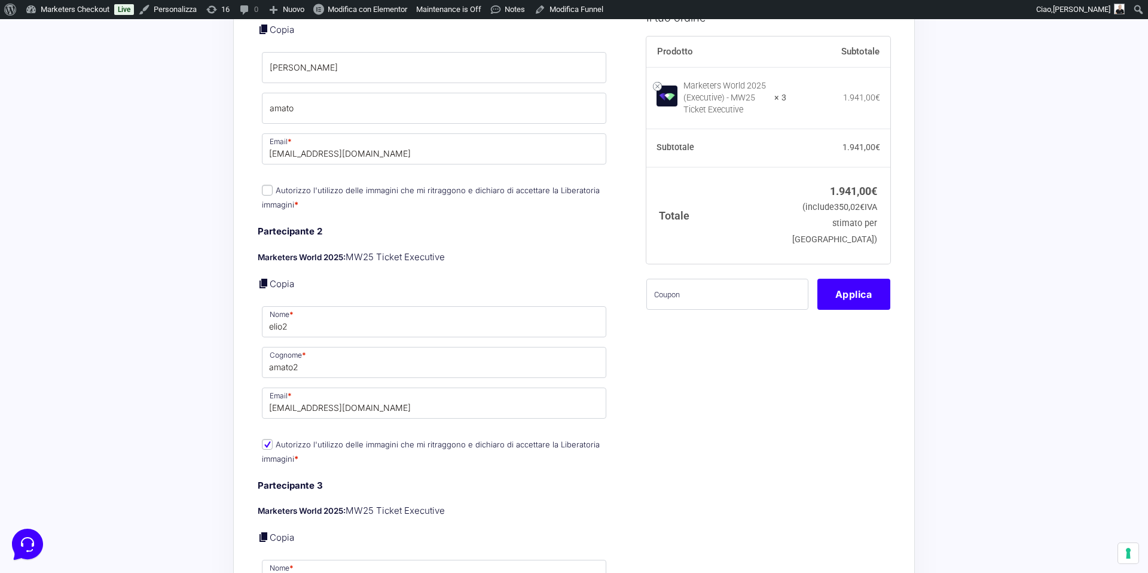
click at [266, 185] on input "Autorizzo l'utilizzo delle immagini che mi ritraggono e dichiaro di accettare l…" at bounding box center [267, 190] width 11 height 11
checkbox input "true"
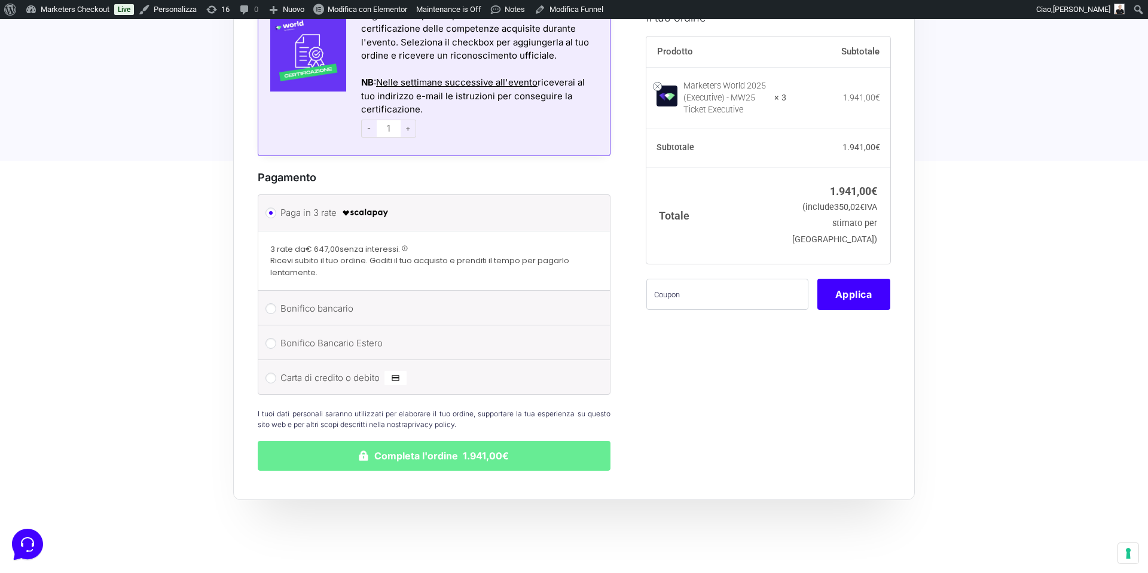
scroll to position [1457, 0]
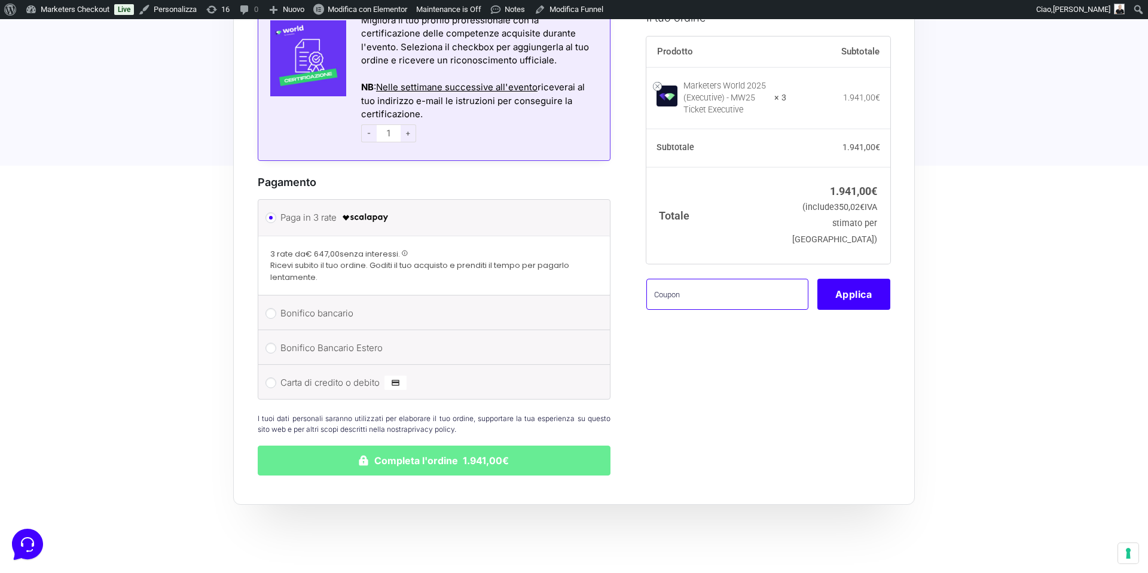
click at [658, 307] on input "text" at bounding box center [727, 293] width 162 height 31
type input "mbgtest"
click at [872, 309] on button "Applica" at bounding box center [853, 293] width 73 height 31
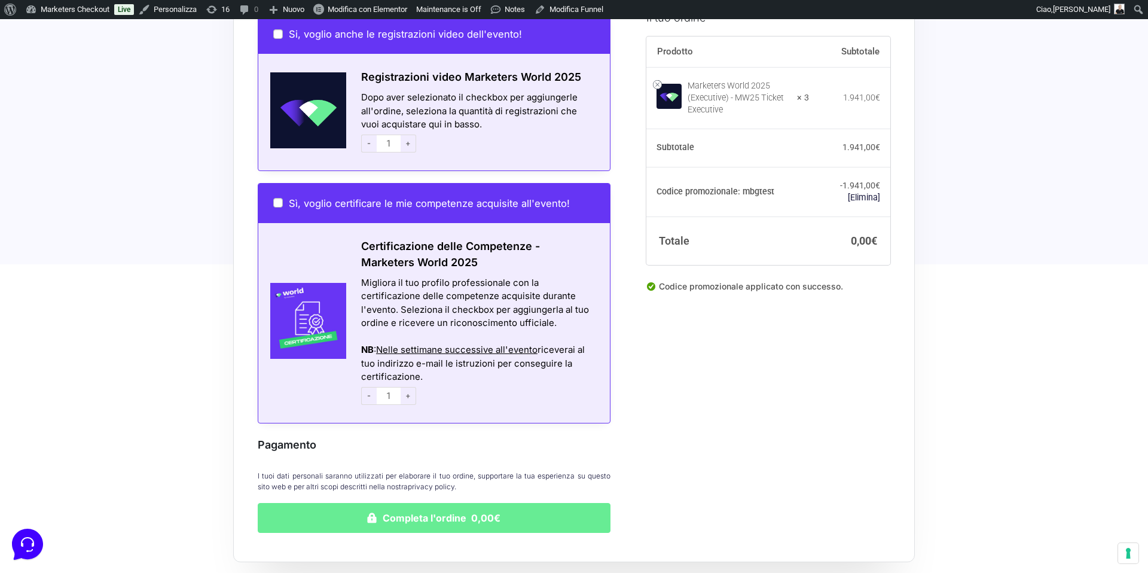
scroll to position [981, 0]
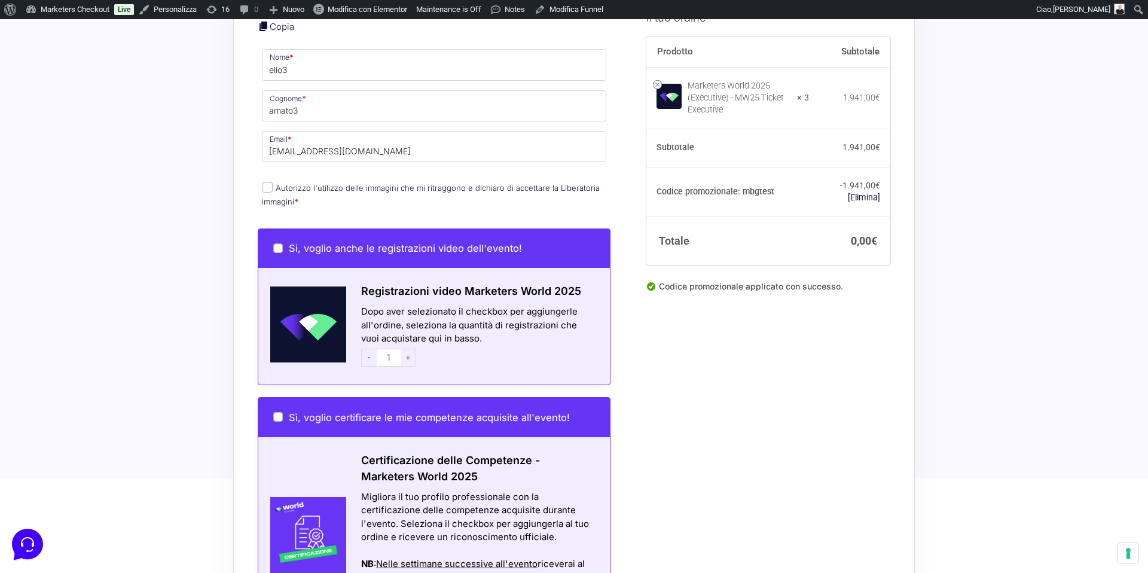
click at [266, 182] on input "Autorizzo l'utilizzo delle immagini che mi ritraggono e dichiaro di accettare l…" at bounding box center [267, 187] width 11 height 11
checkbox input "true"
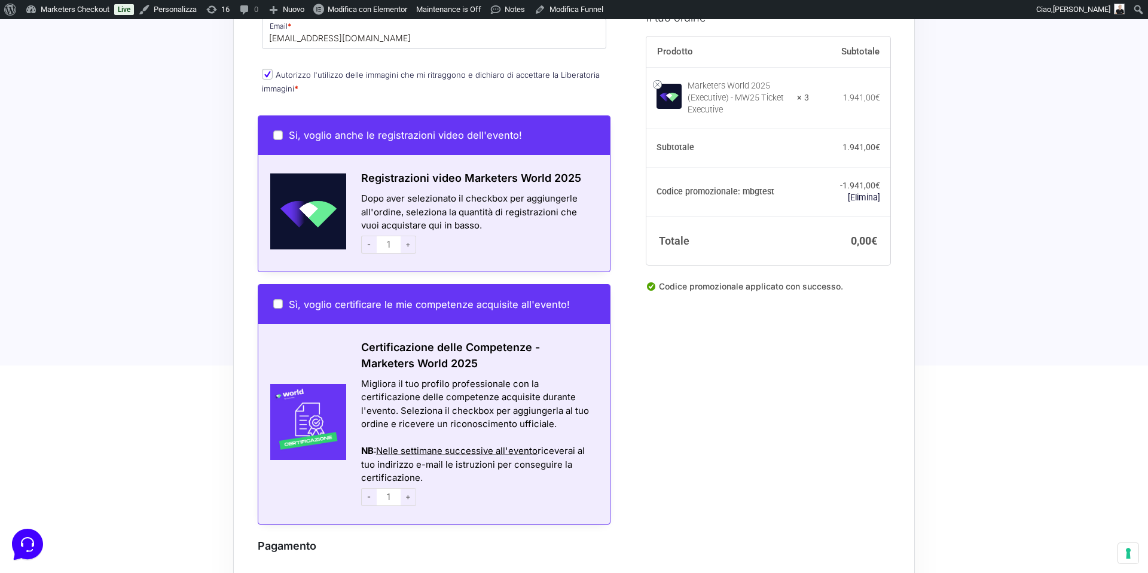
scroll to position [1308, 0]
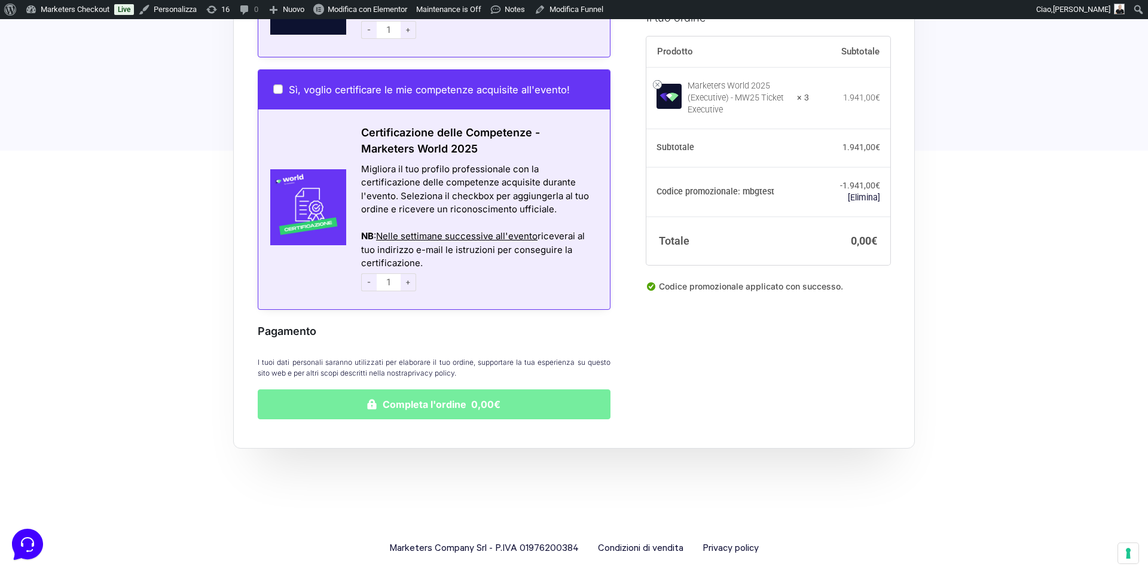
click at [387, 393] on button "Completa l'ordine 0,00€" at bounding box center [434, 404] width 353 height 30
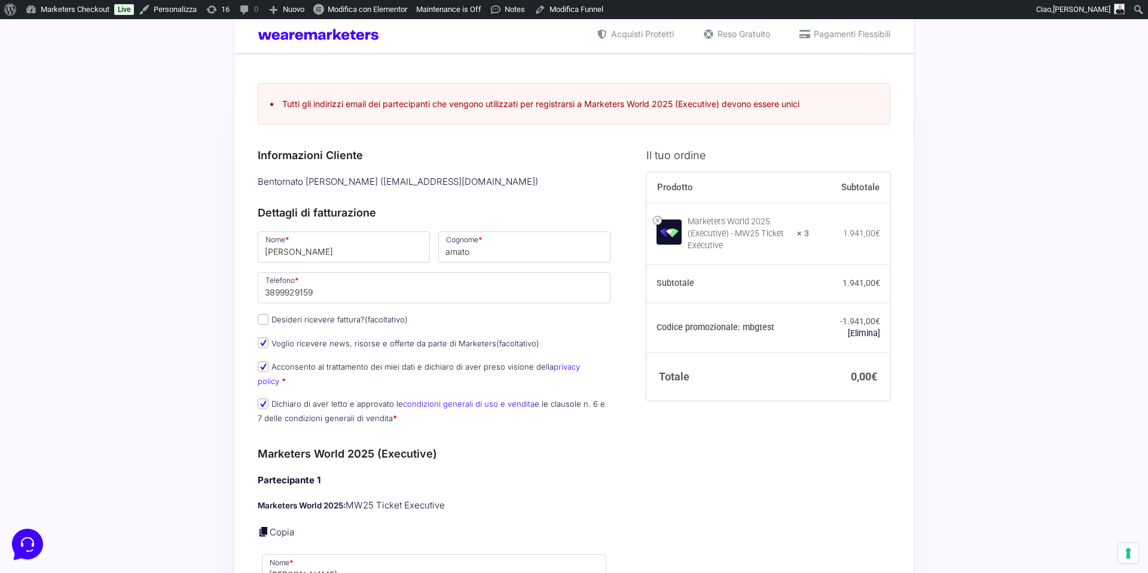
scroll to position [5, 0]
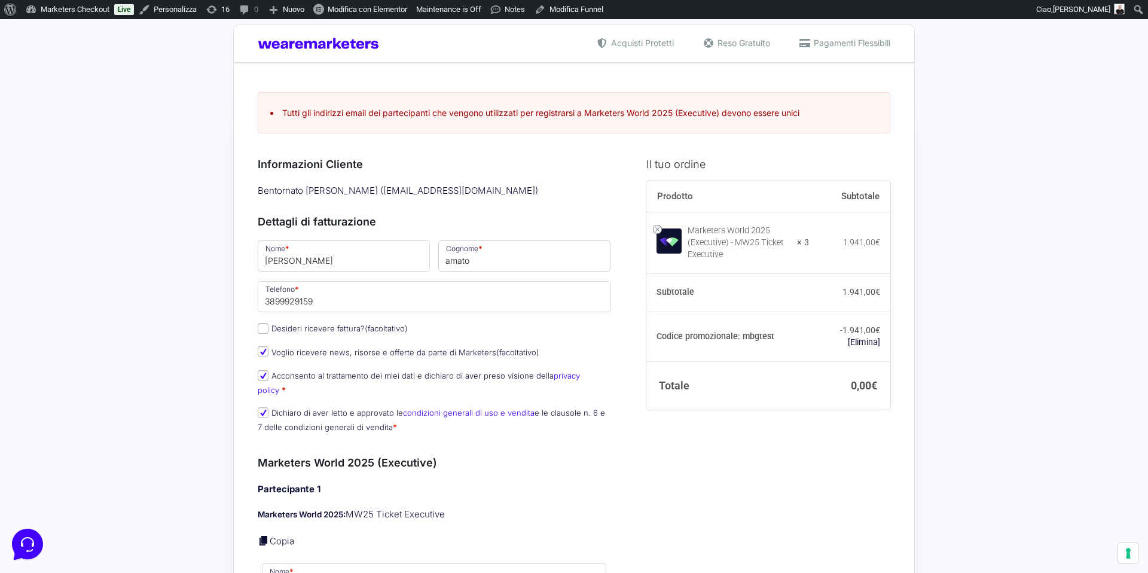
scroll to position [0, 0]
